Goal: Find specific page/section: Find specific page/section

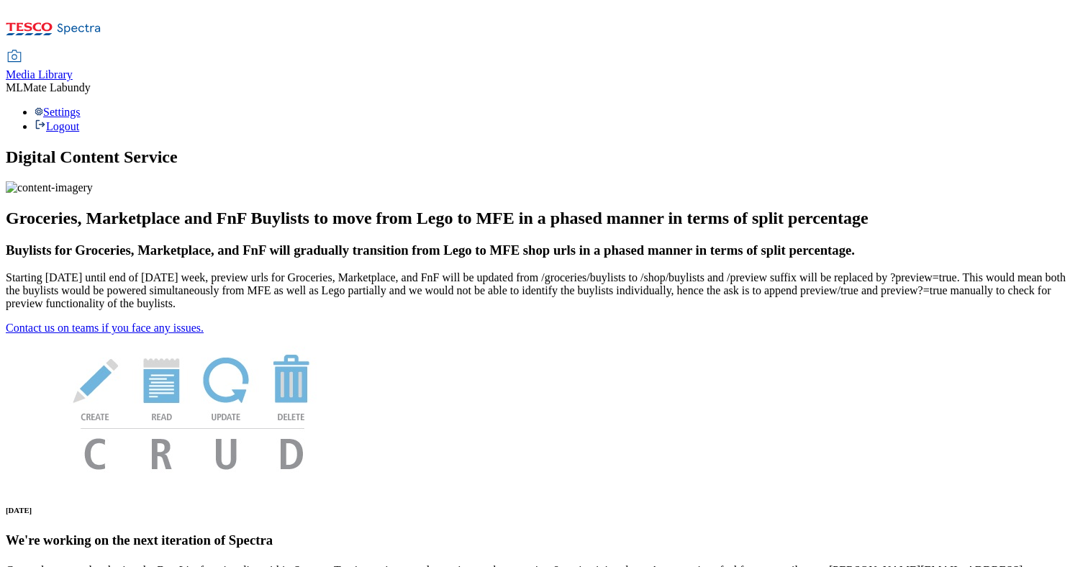
scroll to position [85, 0]
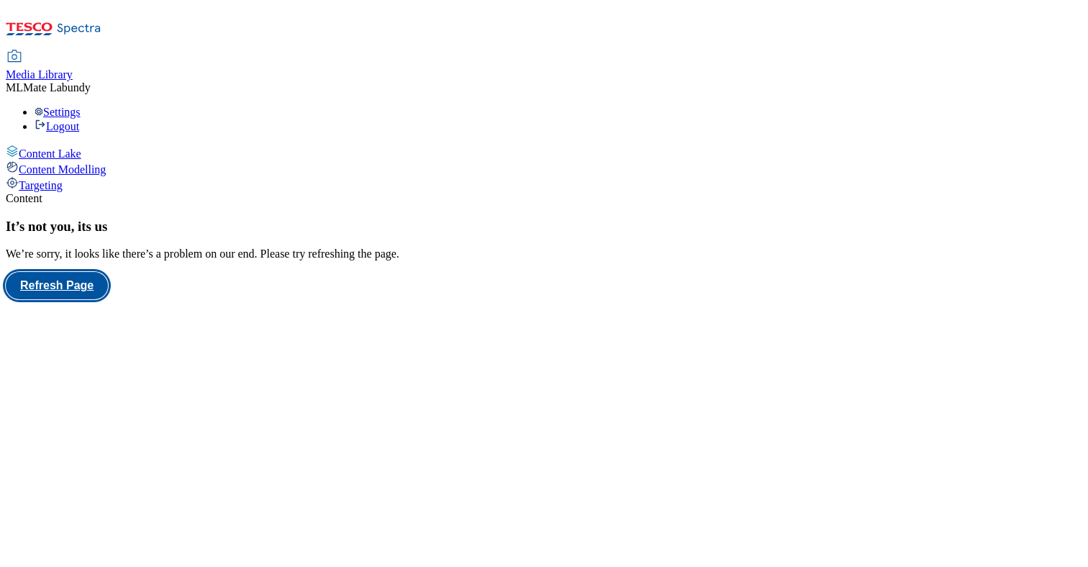
click at [108, 286] on button "Refresh Page" at bounding box center [57, 285] width 102 height 27
click at [83, 163] on span "Content Modelling" at bounding box center [62, 169] width 87 height 12
click at [94, 176] on div "Targeting" at bounding box center [544, 184] width 1076 height 16
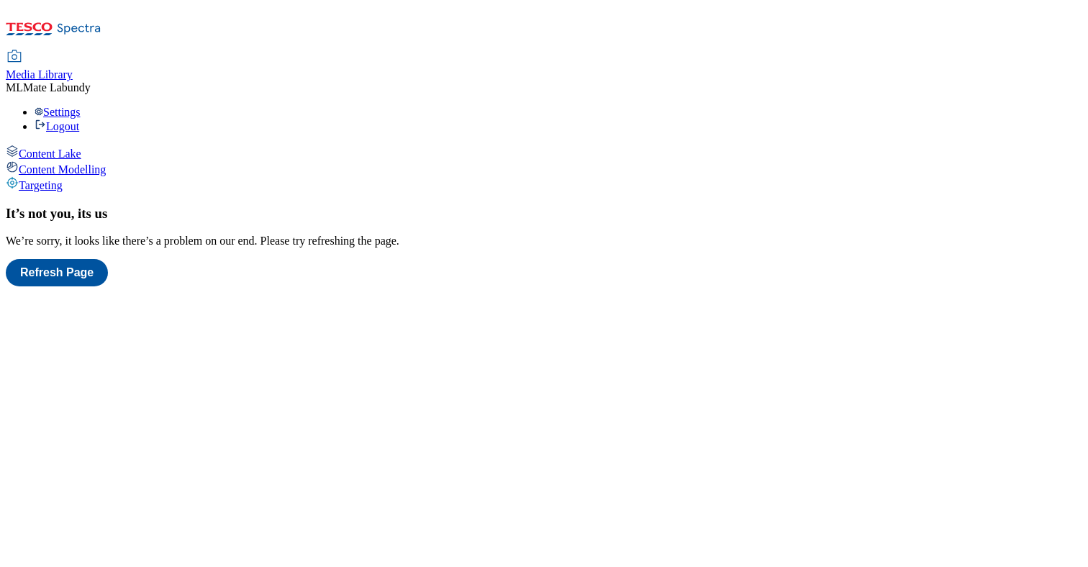
click at [94, 163] on span "Content Modelling" at bounding box center [62, 169] width 87 height 12
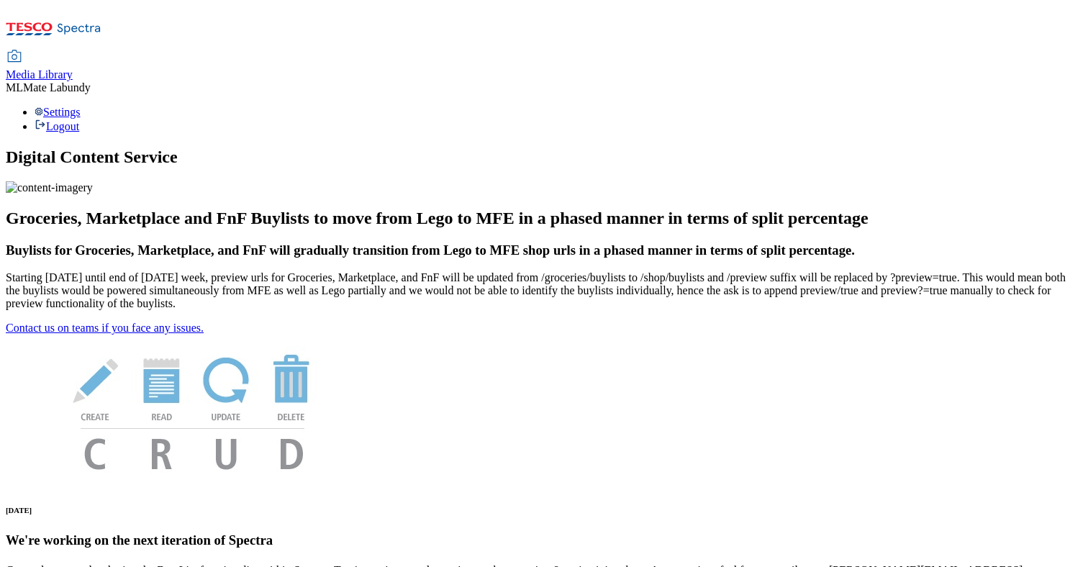
scroll to position [85, 0]
click at [73, 68] on div "Media Library" at bounding box center [39, 74] width 67 height 13
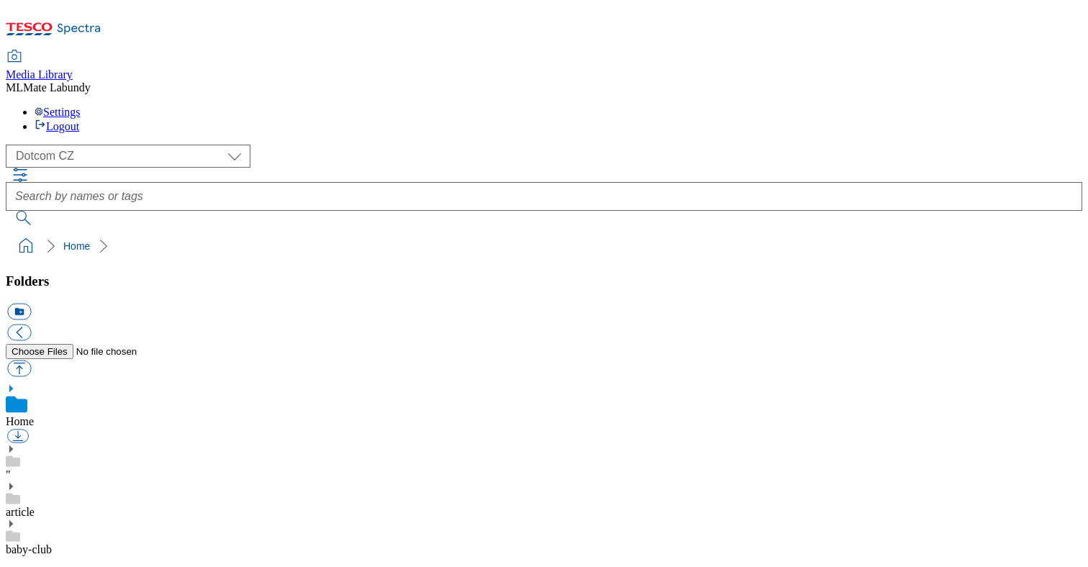
click at [33, 481] on div "article" at bounding box center [544, 499] width 1076 height 37
click at [37, 465] on div "article" at bounding box center [544, 491] width 1076 height 53
click at [13, 467] on use at bounding box center [11, 470] width 4 height 7
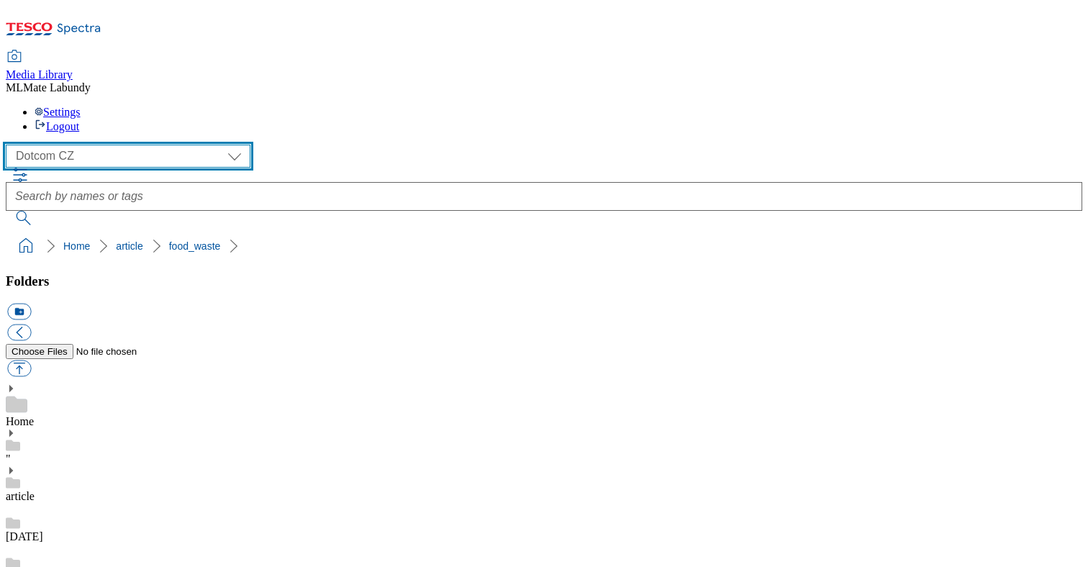
click at [128, 145] on select "Dotcom CZ Dotcom HU Dotcom SK GHS Marketing UK" at bounding box center [128, 156] width 245 height 23
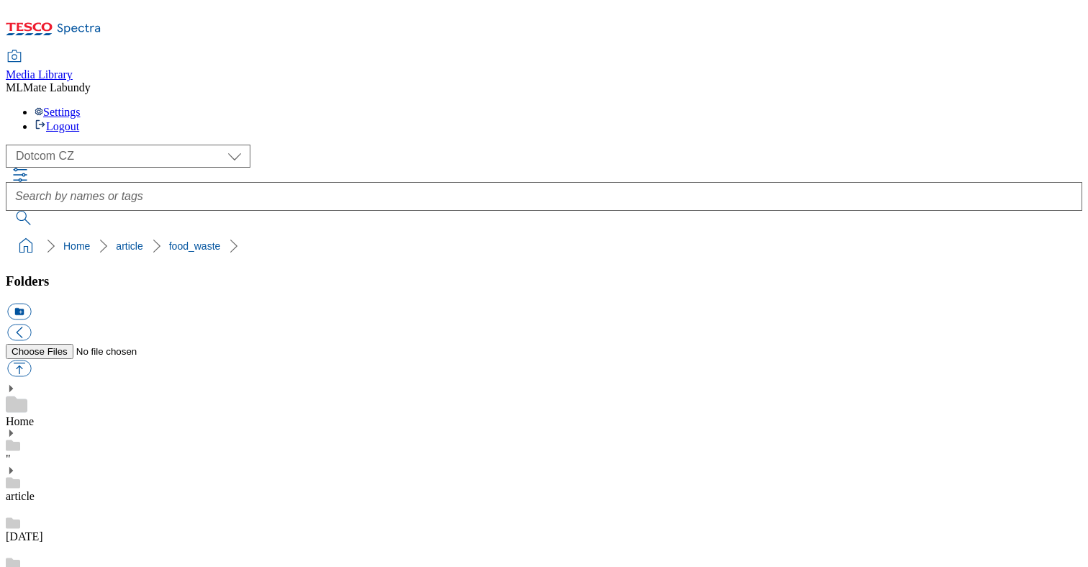
click at [79, 22] on icon at bounding box center [54, 33] width 96 height 30
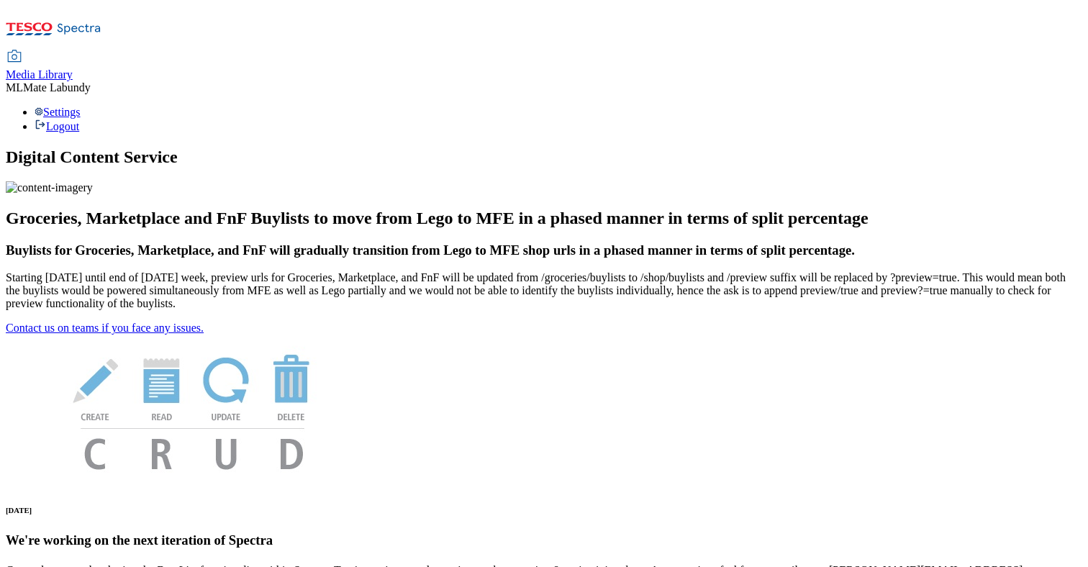
scroll to position [85, 0]
click at [179, 334] on link "Contact us on teams if you face any issues." at bounding box center [105, 328] width 198 height 12
click at [1059, 106] on div "Settings Logout" at bounding box center [544, 119] width 1076 height 27
click at [967, 106] on li "Settings" at bounding box center [558, 112] width 1047 height 13
click at [23, 81] on span "ML" at bounding box center [14, 87] width 17 height 12
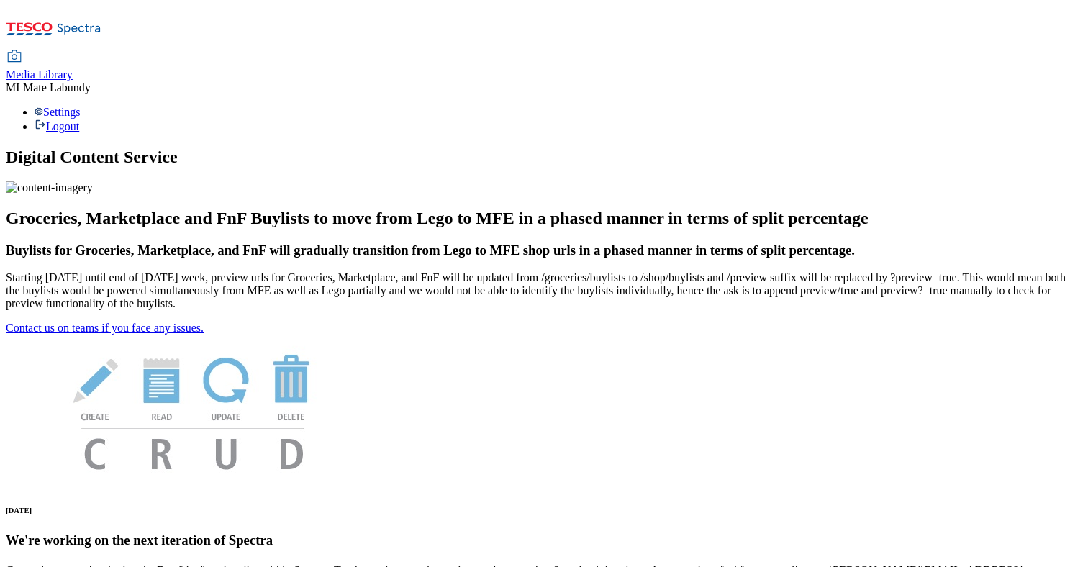
click at [1046, 106] on div "Settings Logout" at bounding box center [544, 119] width 1076 height 27
click at [963, 106] on li "Settings" at bounding box center [558, 112] width 1047 height 13
click at [73, 68] on span "Media Library" at bounding box center [39, 74] width 67 height 12
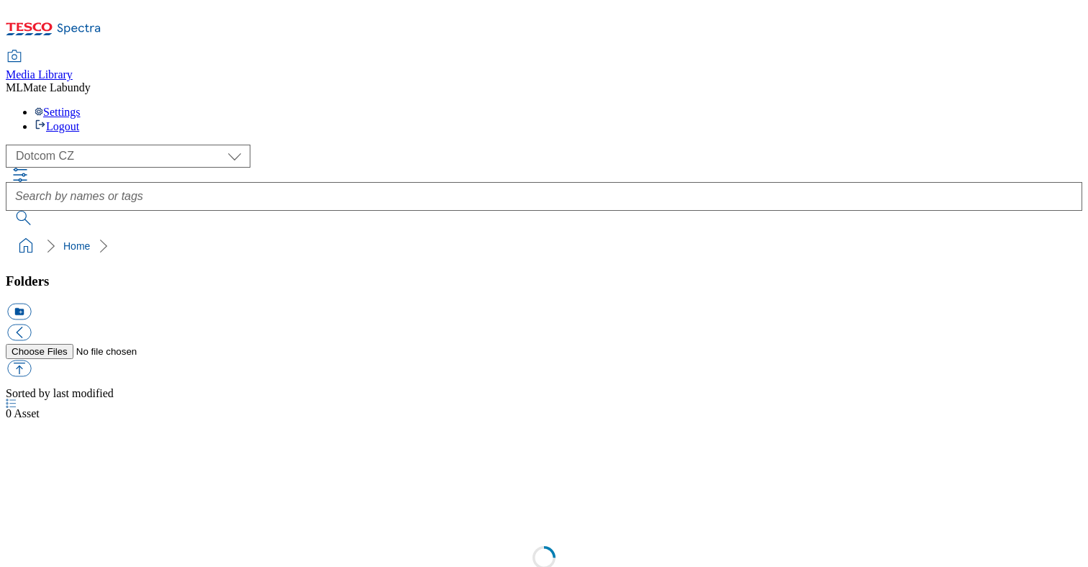
scroll to position [1, 0]
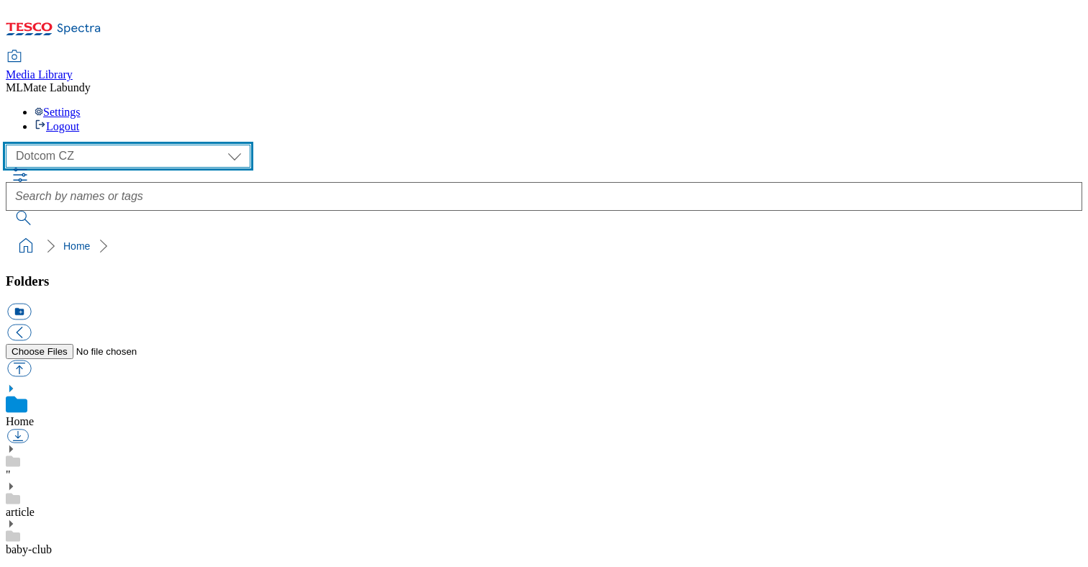
click at [117, 145] on select "Dotcom CZ Dotcom HU Dotcom SK GHS Marketing UK" at bounding box center [128, 156] width 245 height 23
click at [10, 145] on select "Dotcom CZ Dotcom HU Dotcom SK GHS Marketing UK" at bounding box center [128, 156] width 245 height 23
click at [111, 145] on select "Dotcom CZ Dotcom HU Dotcom SK GHS Marketing UK" at bounding box center [128, 156] width 245 height 23
select select "flare-dotcom-cz"
click at [10, 145] on select "Dotcom CZ Dotcom HU Dotcom SK GHS Marketing UK" at bounding box center [128, 156] width 245 height 23
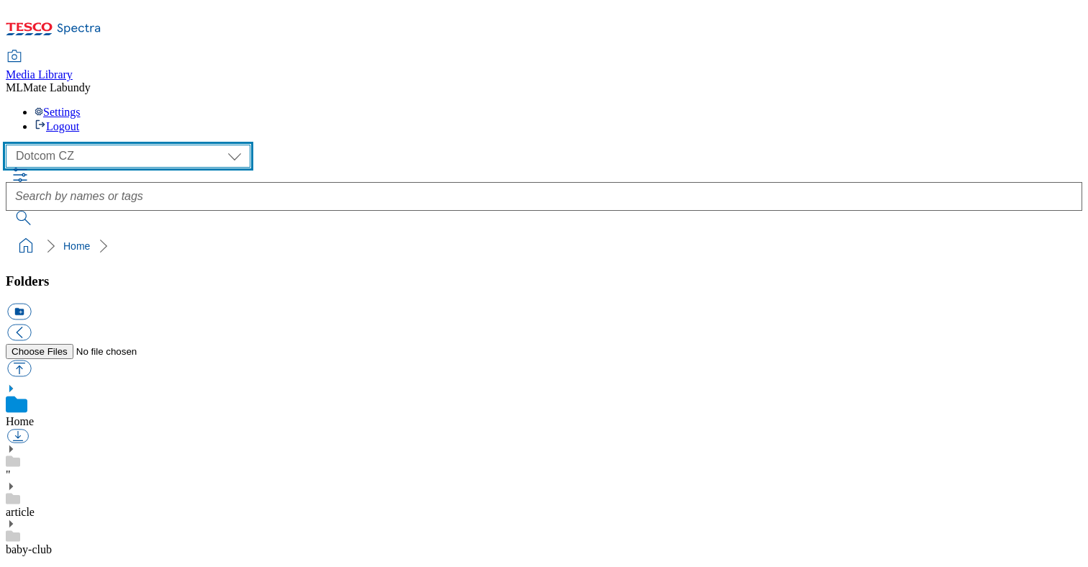
scroll to position [1152, 0]
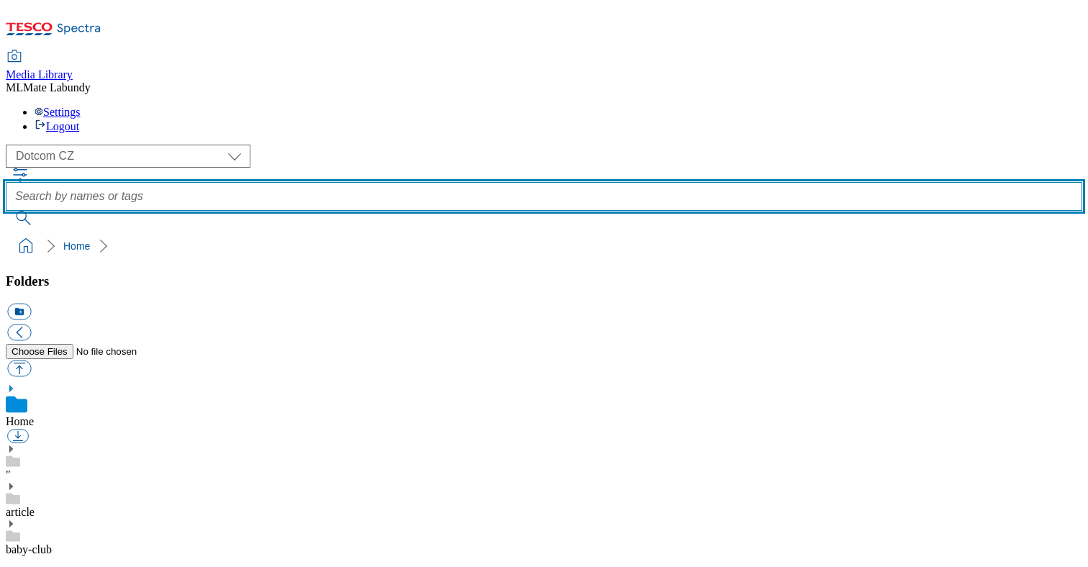
click at [814, 182] on input "text" at bounding box center [544, 196] width 1076 height 29
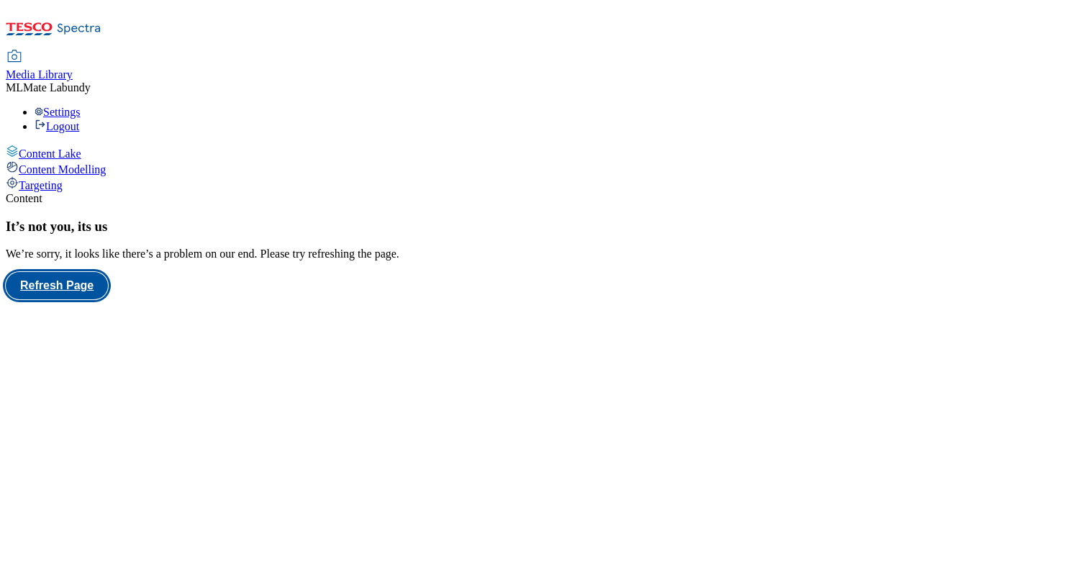
click at [108, 291] on button "Refresh Page" at bounding box center [57, 285] width 102 height 27
click at [106, 163] on span "Content Modelling" at bounding box center [62, 169] width 87 height 12
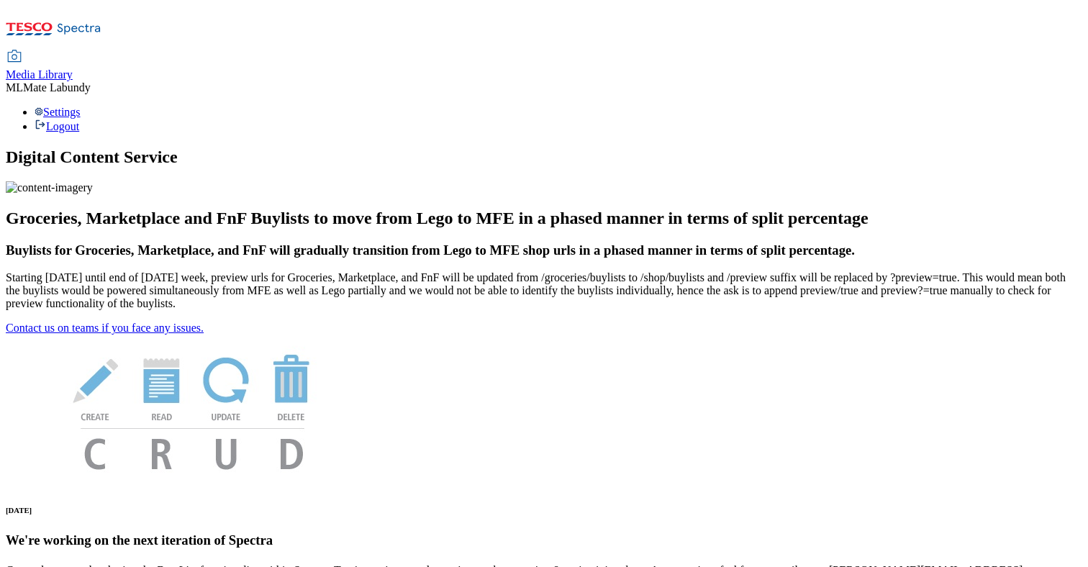
scroll to position [85, 0]
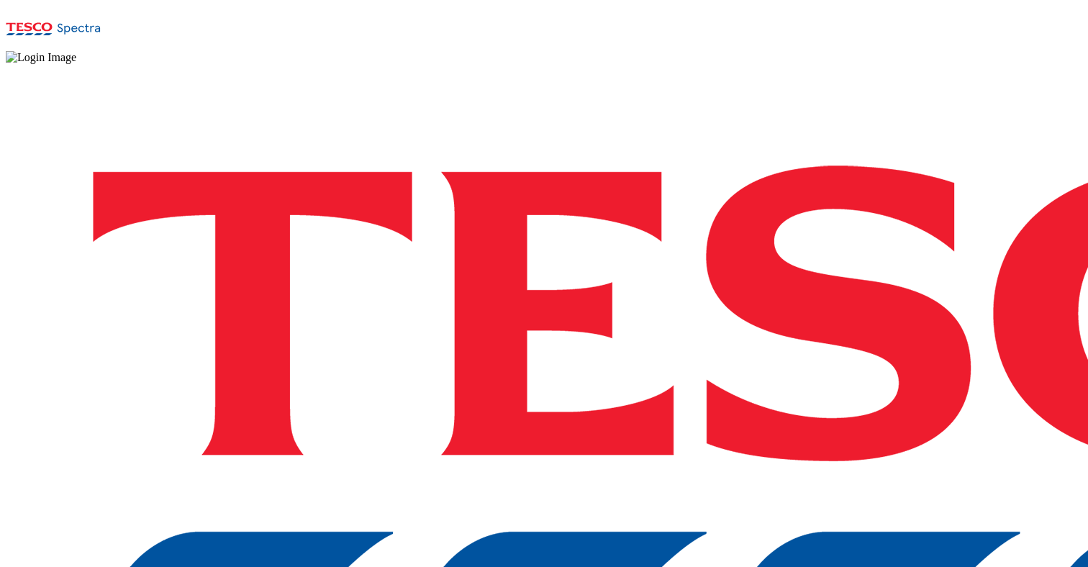
click at [76, 64] on img at bounding box center [41, 57] width 70 height 13
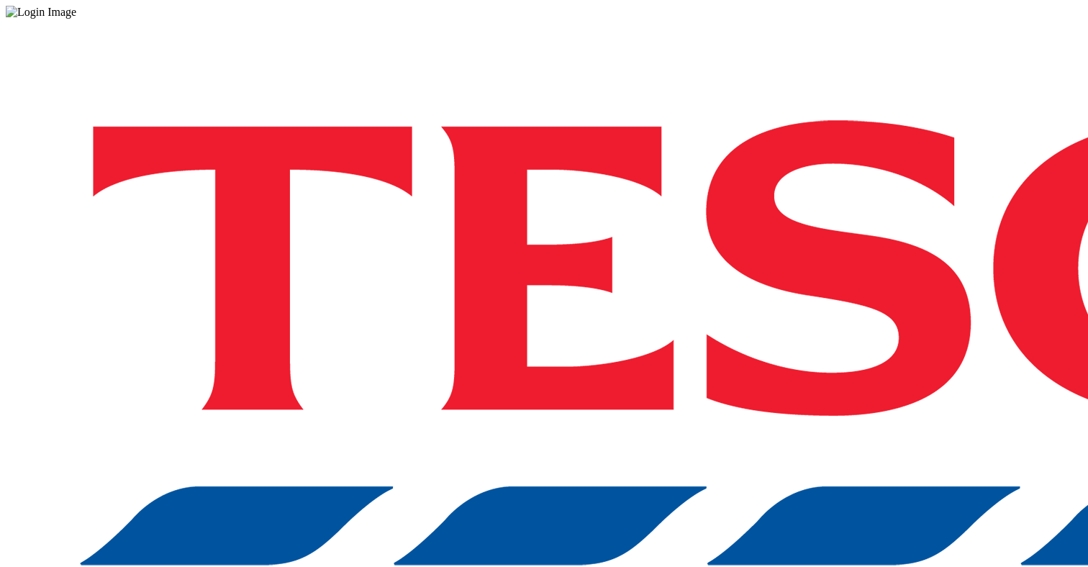
click at [784, 354] on div "Log in to the Spectra’s dashboard using [PERSON_NAME]’s credentials. If you don…" at bounding box center [544, 376] width 1076 height 715
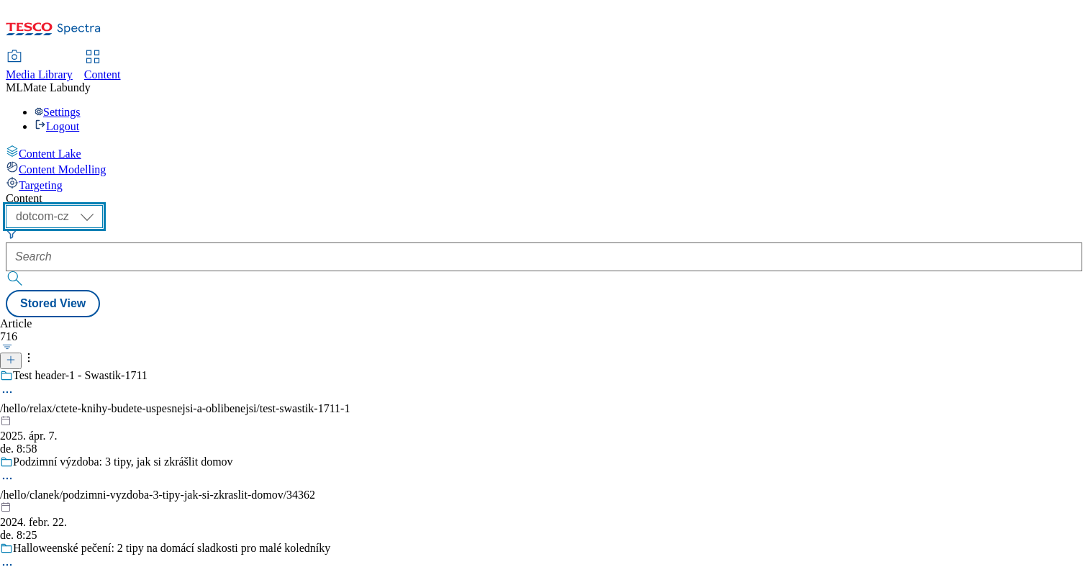
click at [103, 205] on select "dotcom-cz dotcom-hu dotcom-sk" at bounding box center [54, 216] width 97 height 23
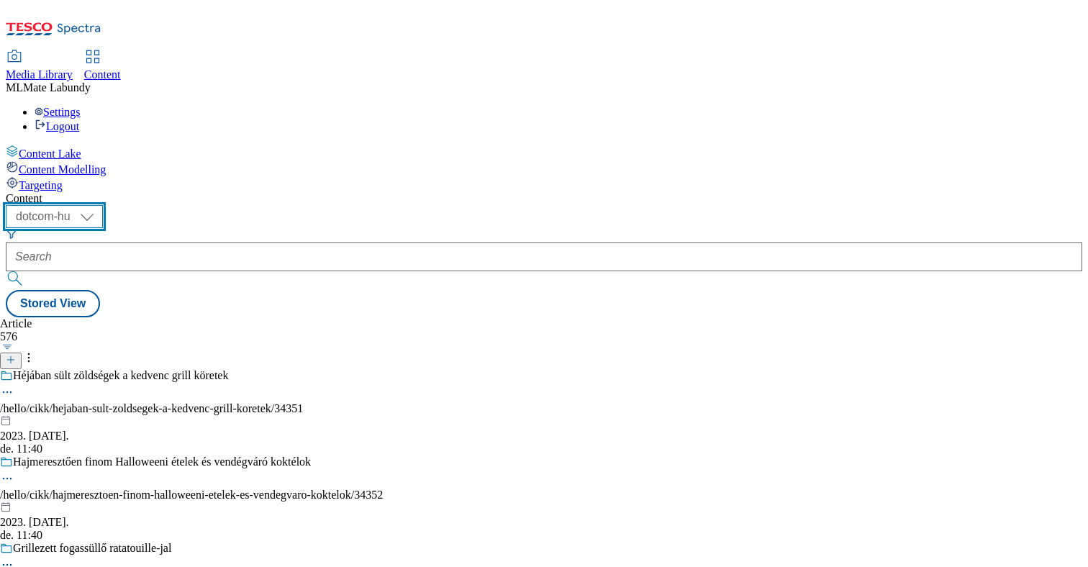
scroll to position [381, 0]
click at [103, 205] on select "dotcom-cz dotcom-hu dotcom-sk" at bounding box center [54, 216] width 97 height 23
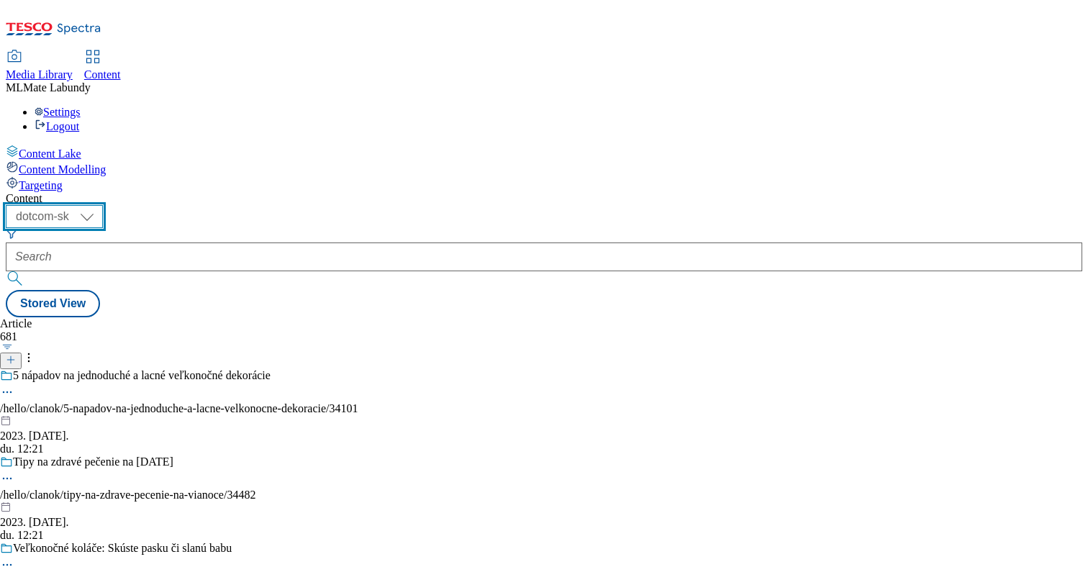
click at [103, 205] on select "dotcom-cz dotcom-hu dotcom-sk" at bounding box center [54, 216] width 97 height 23
select select "dotcom-cz"
click at [103, 205] on select "dotcom-cz dotcom-hu dotcom-sk" at bounding box center [54, 216] width 97 height 23
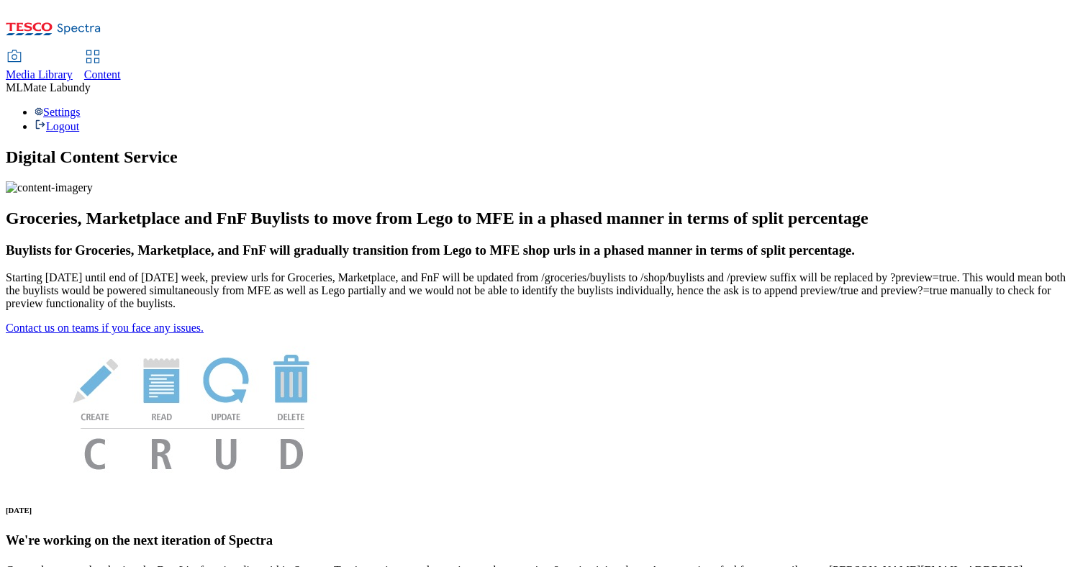
click at [73, 68] on span "Media Library" at bounding box center [39, 74] width 67 height 12
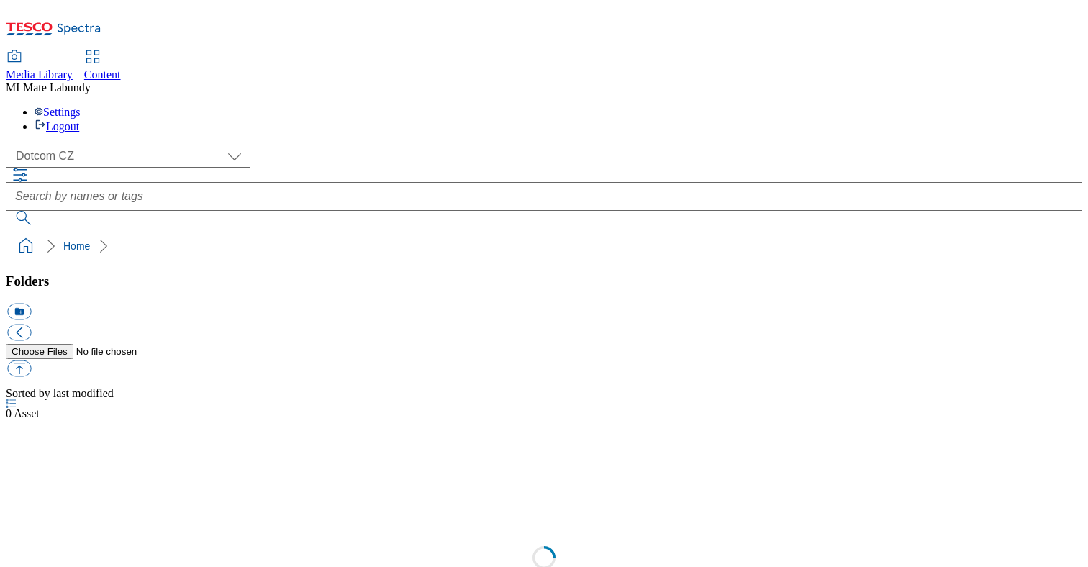
scroll to position [1, 0]
